Goal: Find specific fact

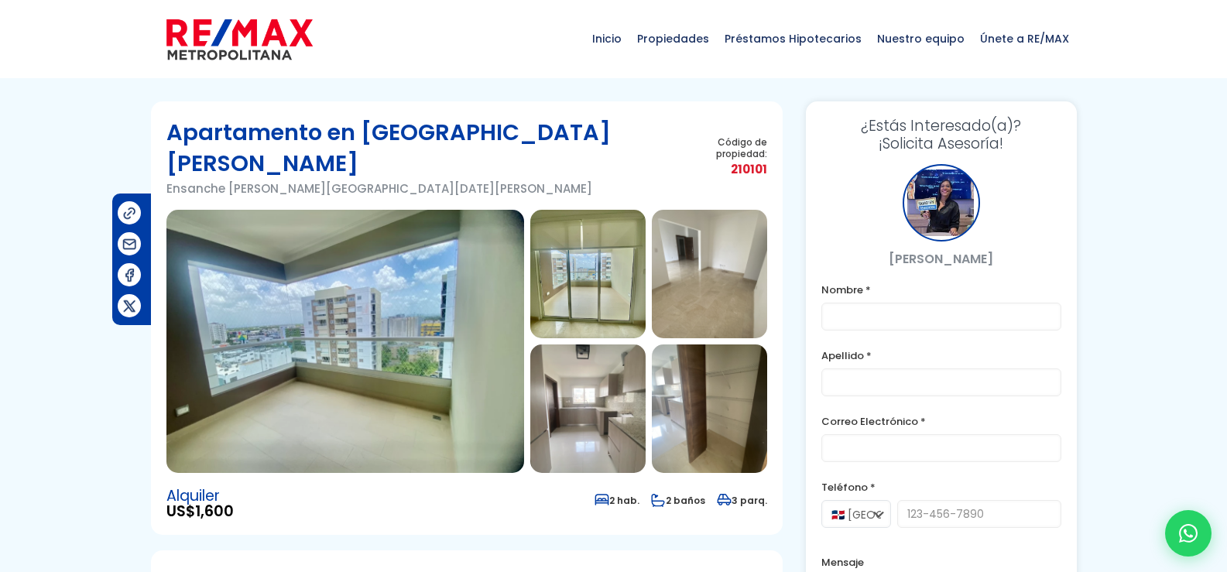
drag, startPoint x: 754, startPoint y: 143, endPoint x: 726, endPoint y: 148, distance: 28.3
click at [726, 160] on span "210101" at bounding box center [725, 169] width 84 height 19
copy span "210101"
